Goal: Task Accomplishment & Management: Use online tool/utility

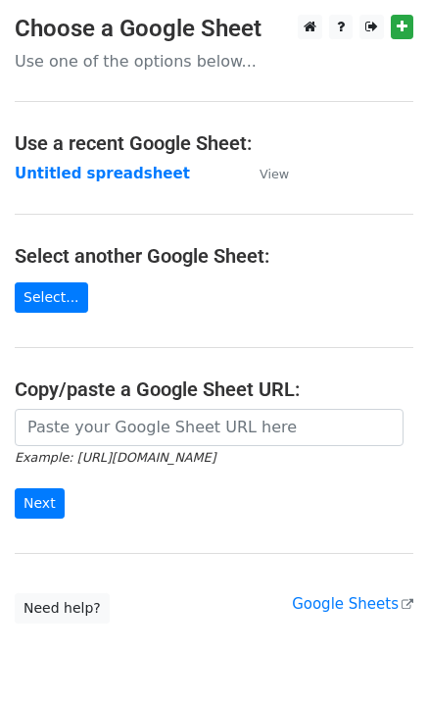
click at [136, 437] on input "url" at bounding box center [209, 427] width 389 height 37
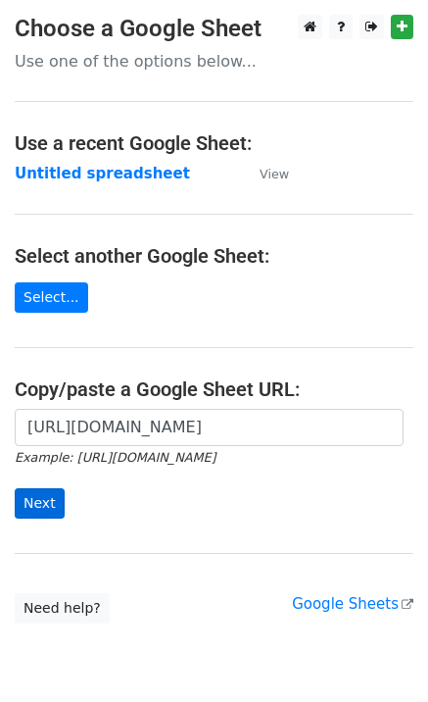
type input "https://docs.google.com/spreadsheets/d/1tJHxDyVVpn0lU6chuUdjPRI2a_HdaW9S4PNirDA…"
click at [51, 510] on input "Next" at bounding box center [40, 503] width 50 height 30
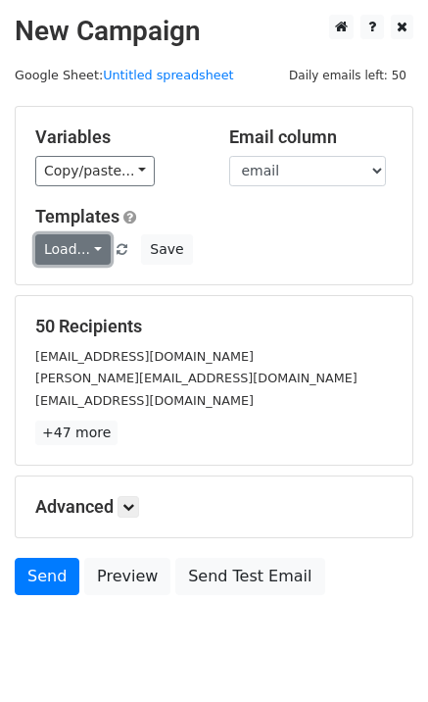
click at [62, 260] on link "Load..." at bounding box center [72, 249] width 75 height 30
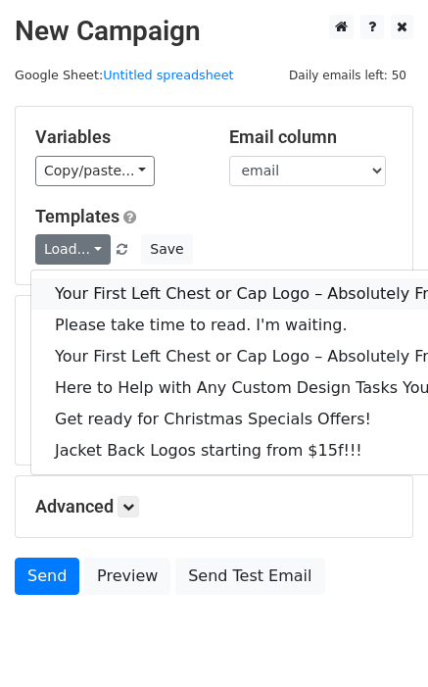
click at [95, 284] on link "Your First Left Chest or Cap Logo – Absolutely Free" at bounding box center [265, 293] width 468 height 31
